Goal: Task Accomplishment & Management: Manage account settings

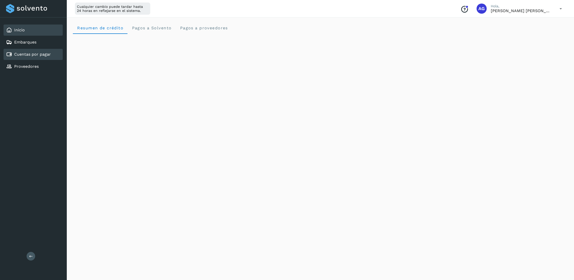
click at [20, 54] on link "Cuentas por pagar" at bounding box center [32, 54] width 37 height 5
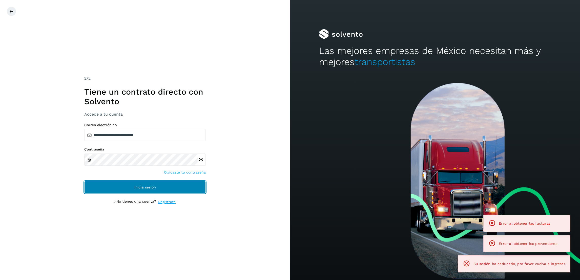
click at [162, 186] on button "Inicia sesión" at bounding box center [144, 187] width 121 height 12
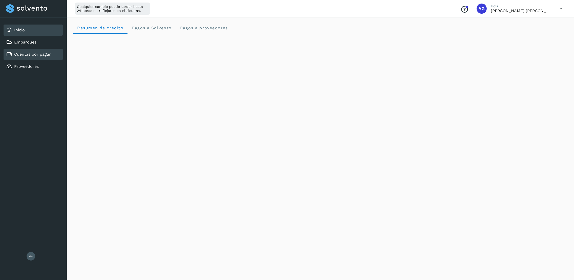
click at [41, 52] on link "Cuentas por pagar" at bounding box center [32, 54] width 37 height 5
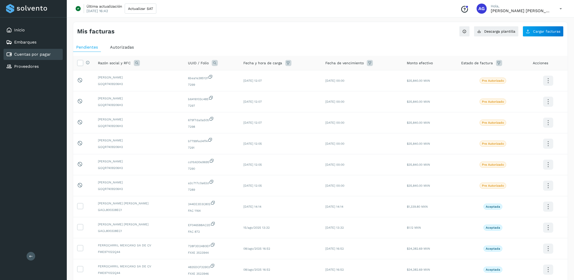
click at [128, 46] on span "Autorizadas" at bounding box center [122, 47] width 24 height 5
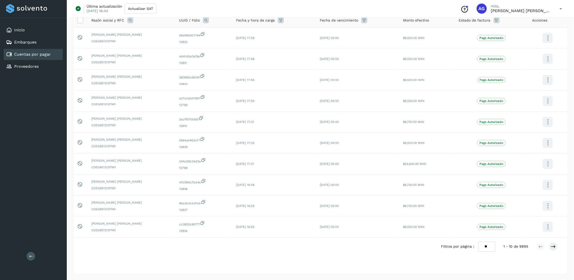
scroll to position [44, 0]
click at [553, 247] on icon at bounding box center [553, 246] width 5 height 5
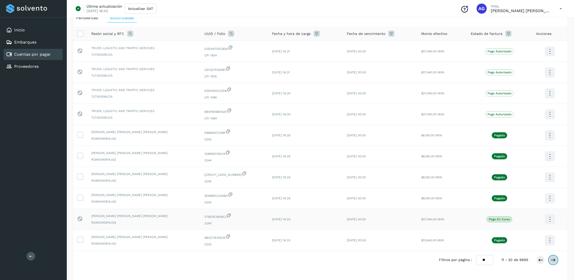
scroll to position [38, 0]
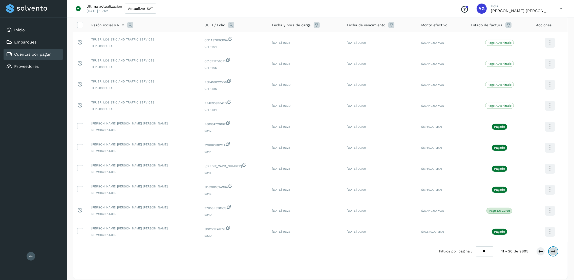
click at [554, 252] on icon at bounding box center [553, 251] width 5 height 5
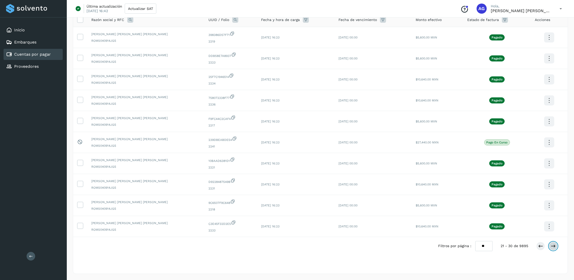
scroll to position [44, 0]
click at [554, 252] on div "Filtros por página : ** ** ** 21 - 30 de 9895" at bounding box center [320, 246] width 495 height 18
click at [553, 246] on icon at bounding box center [553, 246] width 5 height 5
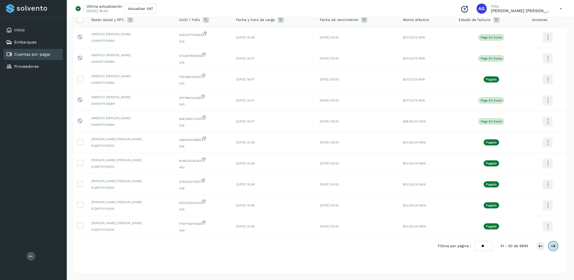
click at [553, 246] on icon at bounding box center [553, 246] width 5 height 5
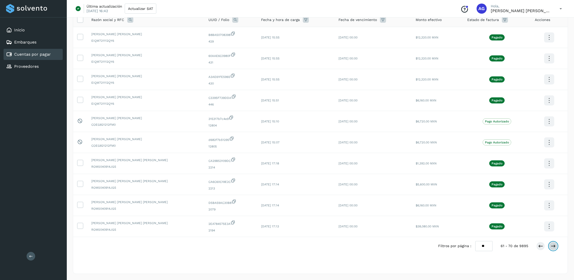
click at [553, 246] on icon at bounding box center [553, 246] width 5 height 5
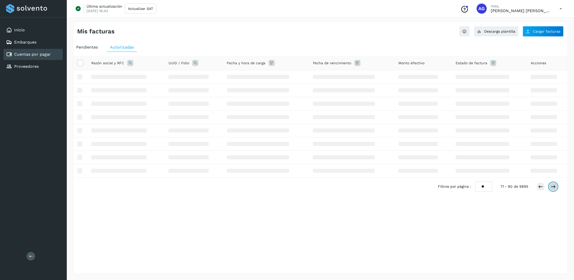
scroll to position [0, 0]
